Goal: Navigation & Orientation: Understand site structure

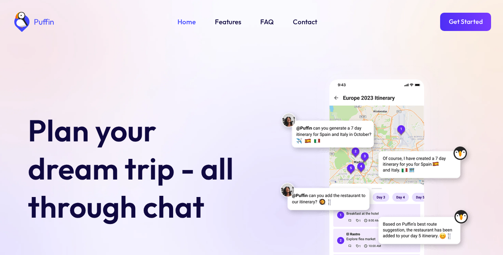
click at [464, 21] on link "Get Started" at bounding box center [465, 22] width 51 height 18
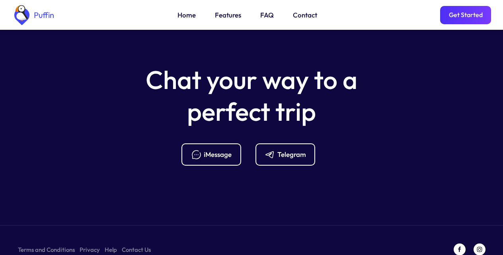
scroll to position [3153, 0]
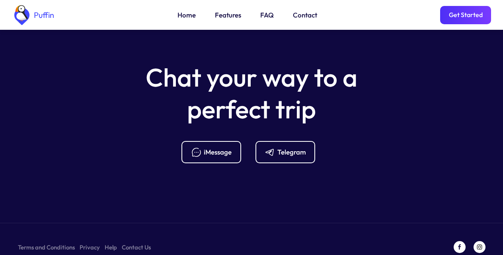
click at [226, 16] on link "Features" at bounding box center [228, 15] width 26 height 10
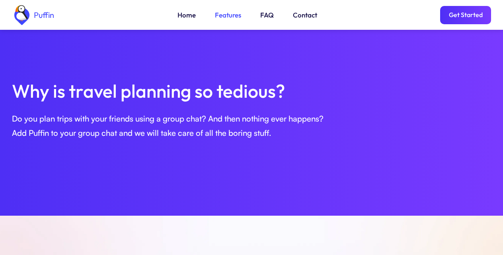
scroll to position [273, 0]
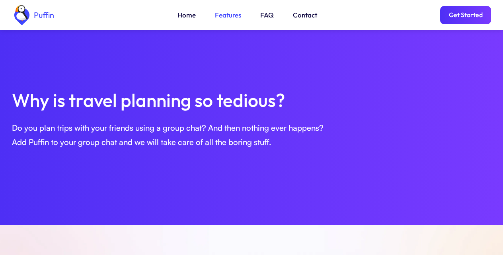
click at [464, 16] on link "Get Started" at bounding box center [465, 15] width 51 height 18
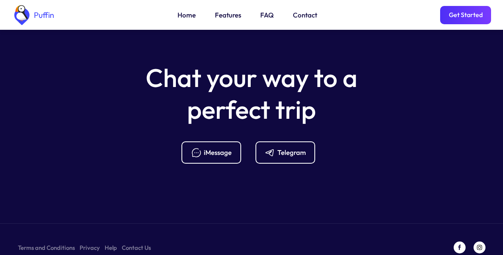
scroll to position [3153, 0]
click at [265, 16] on link "FAQ" at bounding box center [267, 15] width 14 height 10
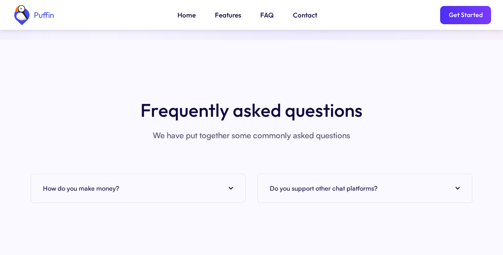
scroll to position [3045, 0]
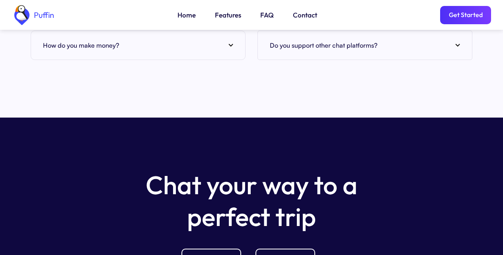
click at [301, 16] on link "Contact" at bounding box center [305, 15] width 24 height 10
